Goal: Information Seeking & Learning: Learn about a topic

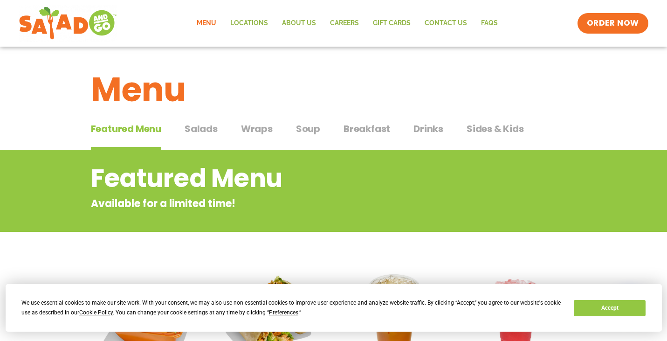
click at [213, 21] on link "Menu" at bounding box center [207, 23] width 34 height 21
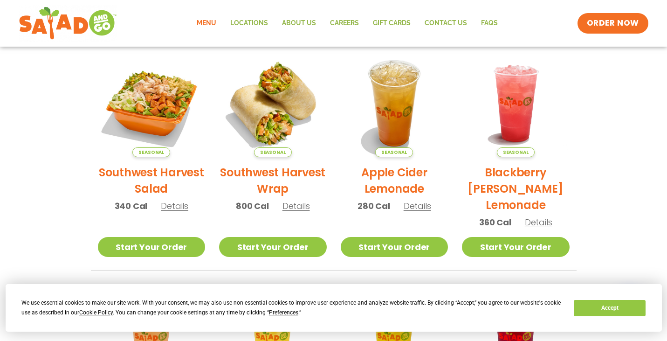
scroll to position [217, 0]
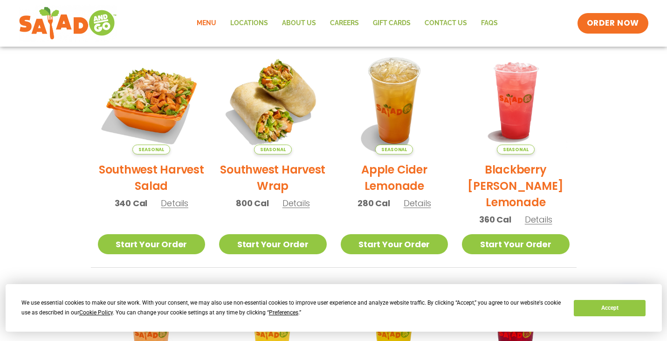
click at [171, 168] on h2 "Southwest Harvest Salad" at bounding box center [152, 177] width 108 height 33
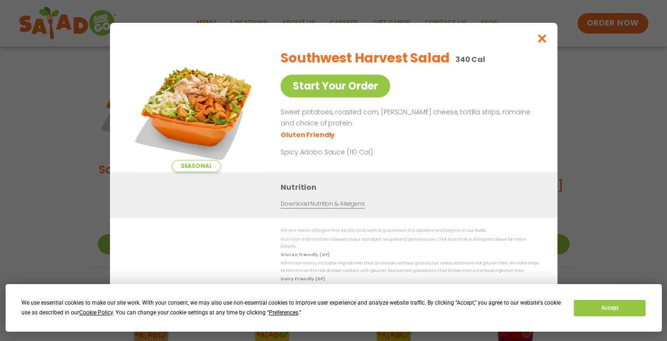
click at [542, 43] on icon "Close modal" at bounding box center [542, 39] width 12 height 10
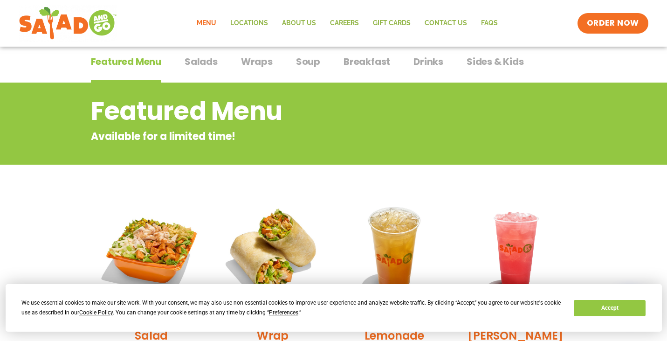
scroll to position [62, 0]
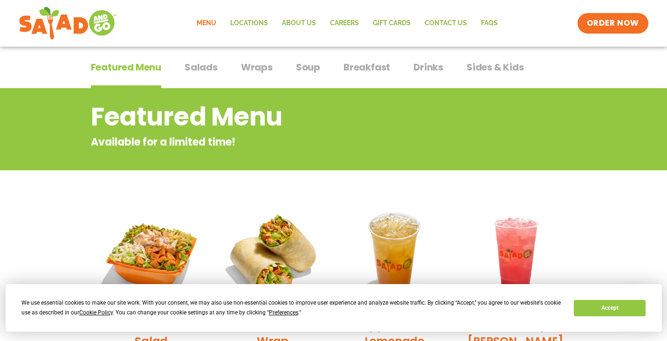
click at [212, 63] on span "Salads" at bounding box center [201, 67] width 33 height 14
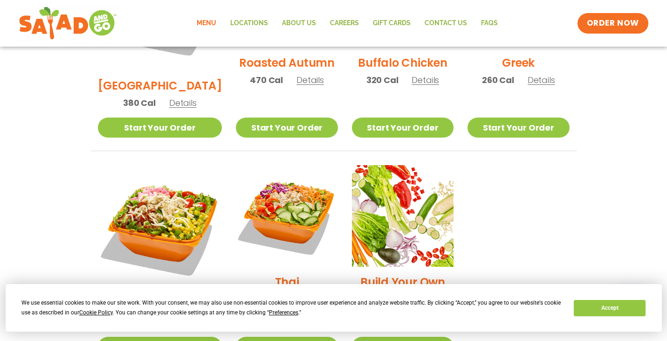
scroll to position [601, 0]
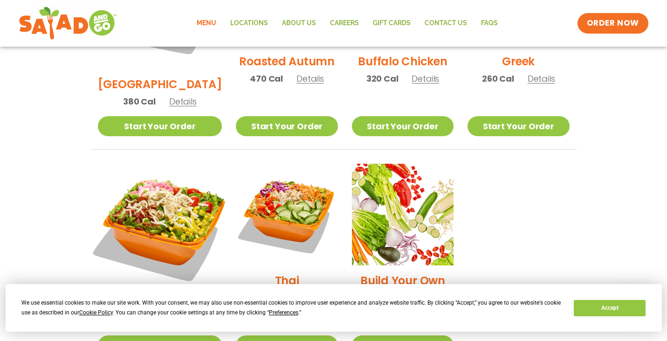
click at [154, 167] on img at bounding box center [160, 226] width 146 height 146
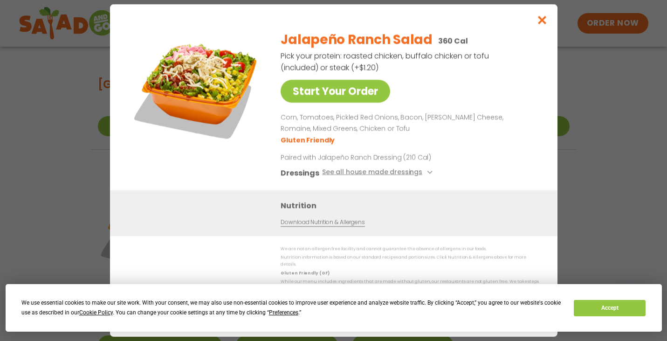
click at [540, 24] on icon "Close modal" at bounding box center [542, 20] width 12 height 10
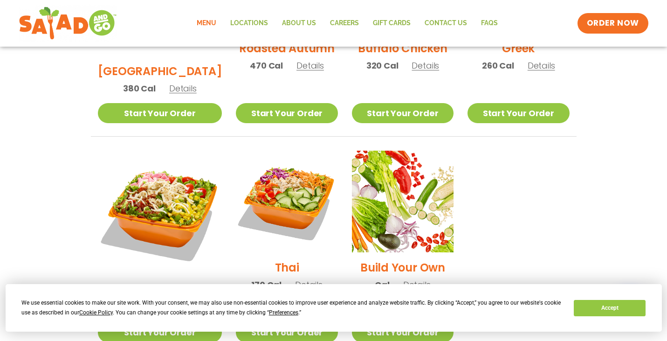
scroll to position [615, 0]
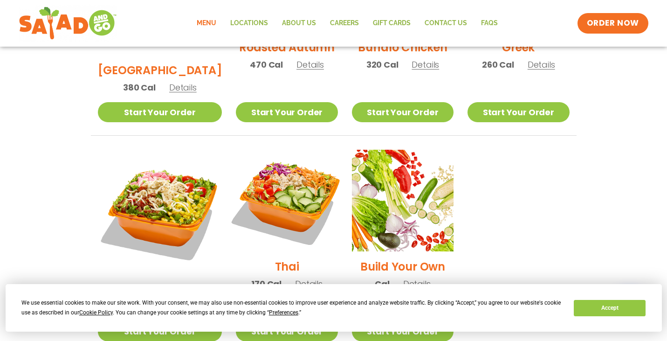
click at [275, 165] on img at bounding box center [286, 200] width 119 height 119
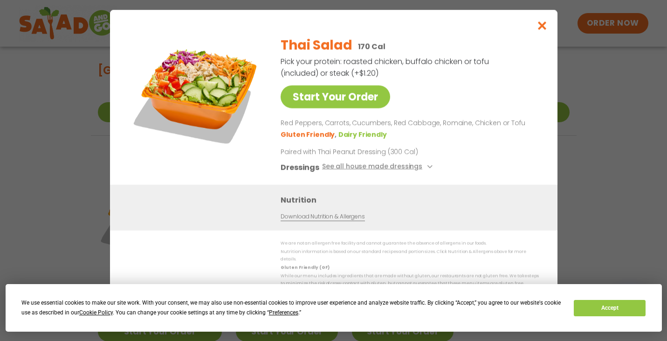
click at [541, 28] on icon "Close modal" at bounding box center [542, 26] width 12 height 10
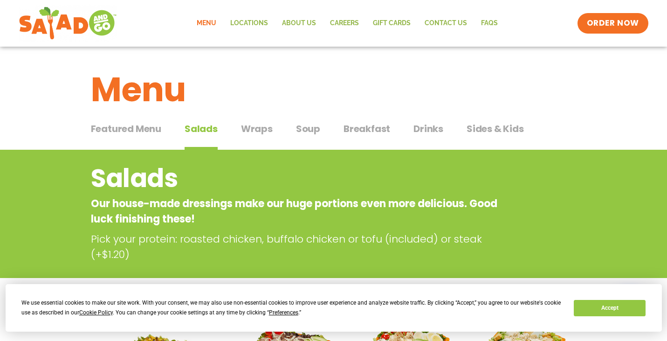
scroll to position [0, 0]
click at [431, 126] on span "Drinks" at bounding box center [429, 129] width 30 height 14
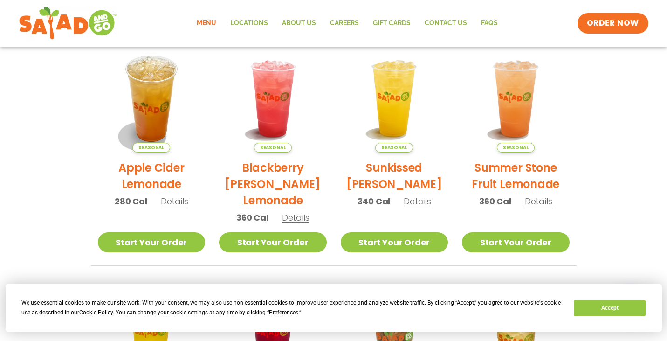
scroll to position [235, 0]
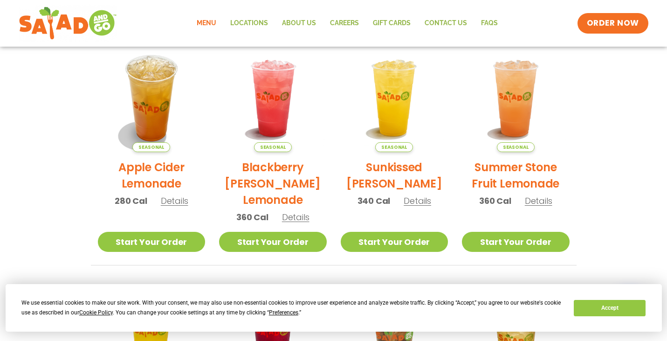
click at [415, 199] on span "Details" at bounding box center [418, 201] width 28 height 12
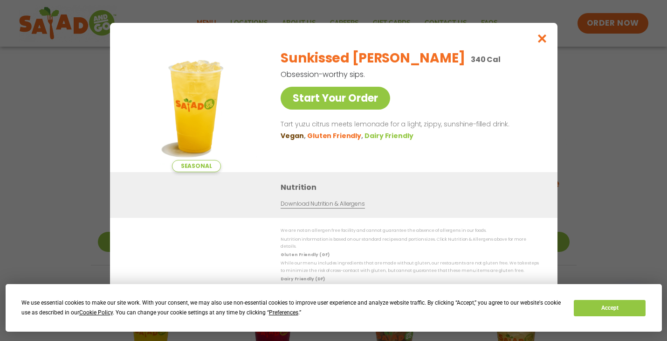
click at [543, 43] on icon "Close modal" at bounding box center [542, 39] width 12 height 10
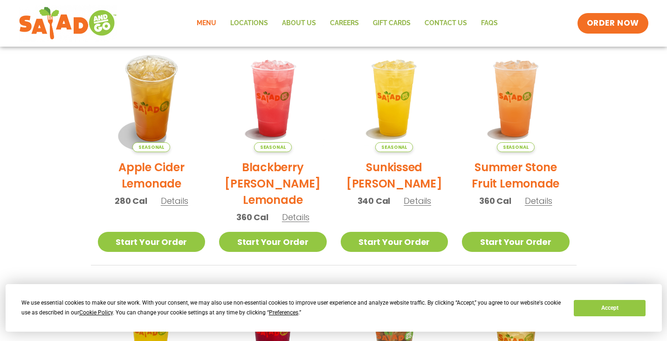
click at [532, 197] on span "Details" at bounding box center [539, 201] width 28 height 12
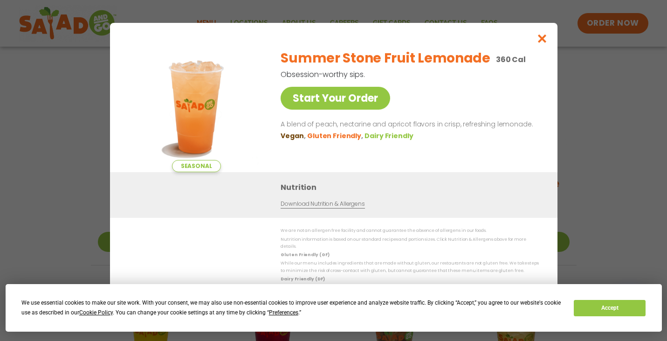
click at [541, 41] on icon "Close modal" at bounding box center [542, 39] width 12 height 10
